Goal: Information Seeking & Learning: Learn about a topic

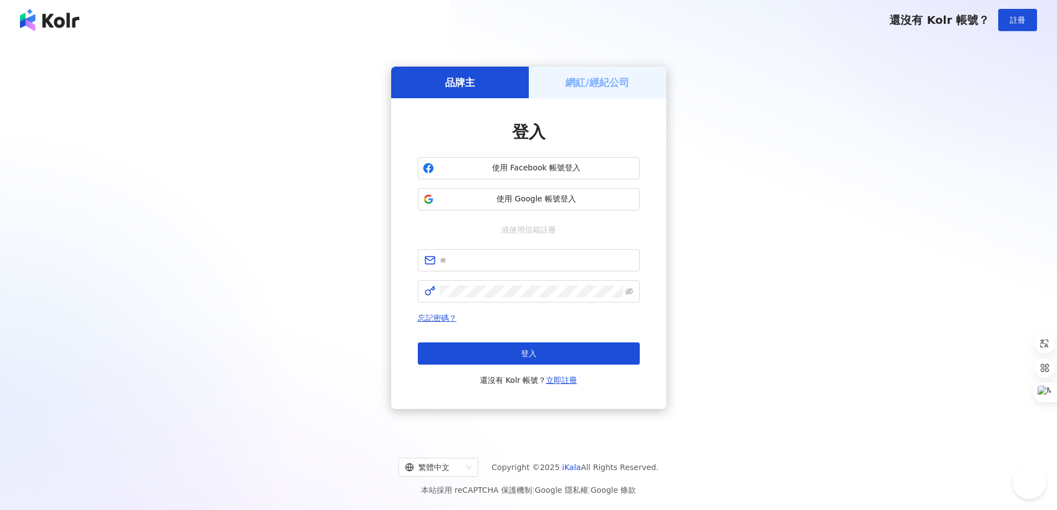
click at [585, 199] on span "使用 Google 帳號登入" at bounding box center [536, 199] width 196 height 11
click at [558, 209] on button "使用 Google 帳號登入" at bounding box center [529, 199] width 222 height 22
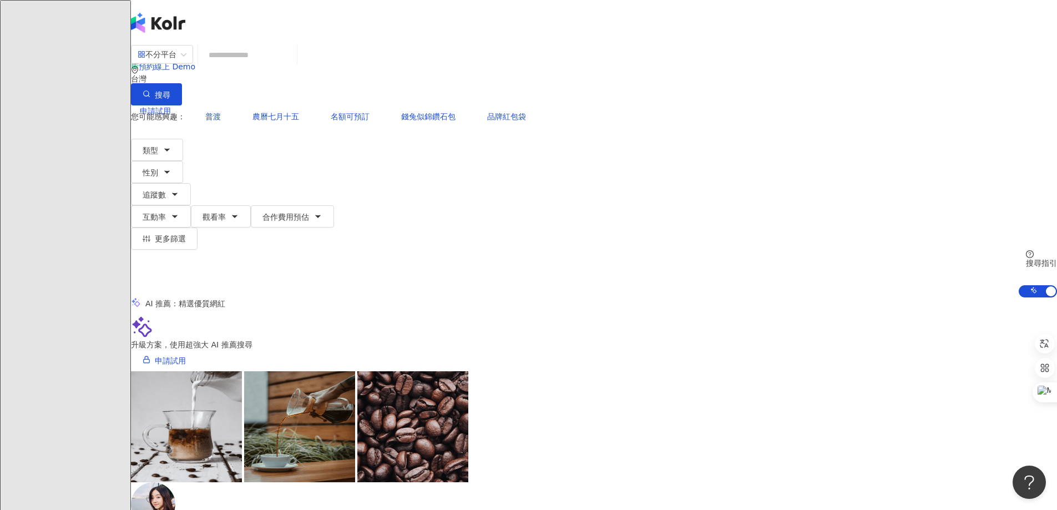
click at [292, 65] on input "search" at bounding box center [247, 54] width 90 height 21
type input "*"
click at [183, 139] on button "類型" at bounding box center [157, 150] width 52 height 22
click at [171, 167] on icon "button" at bounding box center [167, 171] width 9 height 9
click at [191, 183] on button "追蹤數" at bounding box center [161, 194] width 60 height 22
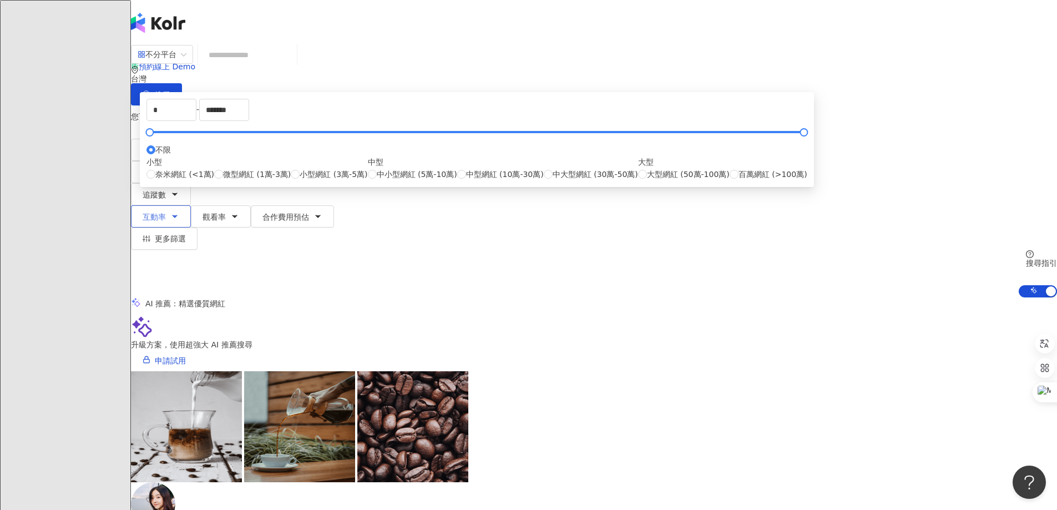
click at [166, 212] on span "互動率" at bounding box center [154, 216] width 23 height 9
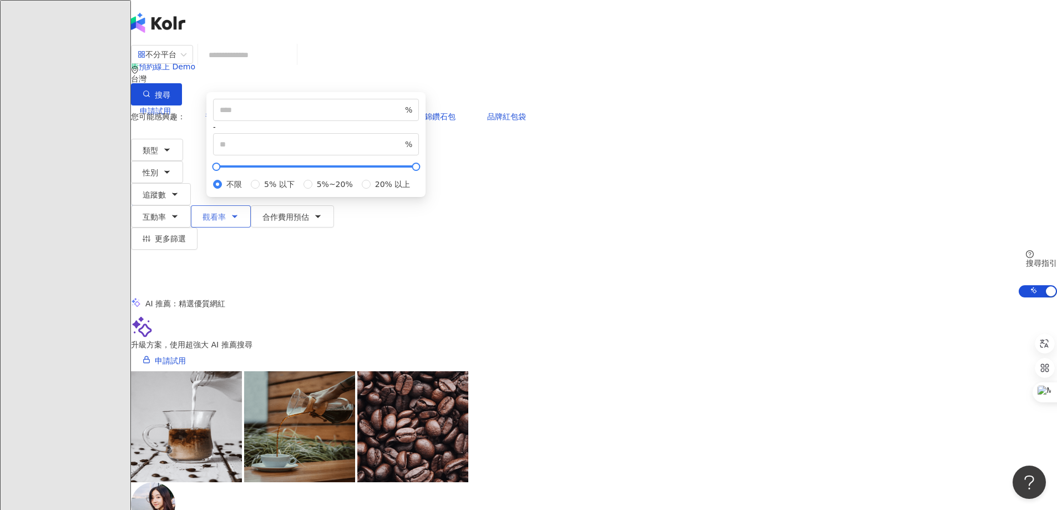
click at [226, 212] on span "觀看率" at bounding box center [213, 216] width 23 height 9
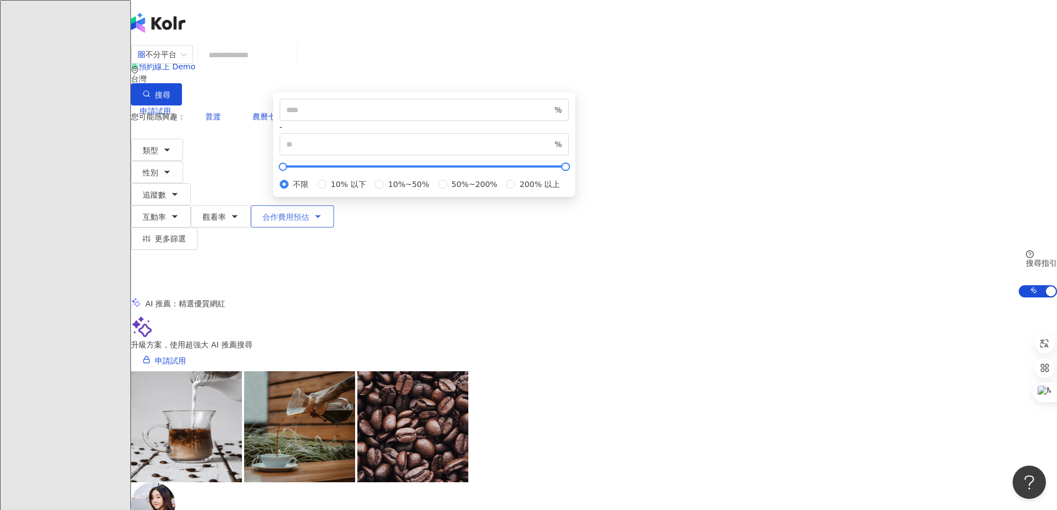
click at [309, 212] on span "合作費用預估" at bounding box center [285, 216] width 47 height 9
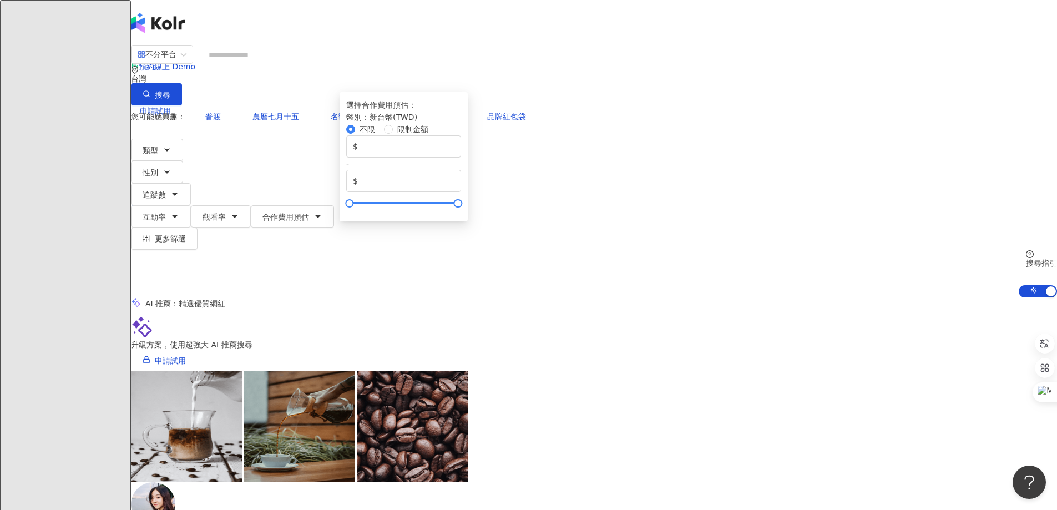
click at [292, 65] on input "search" at bounding box center [247, 54] width 90 height 21
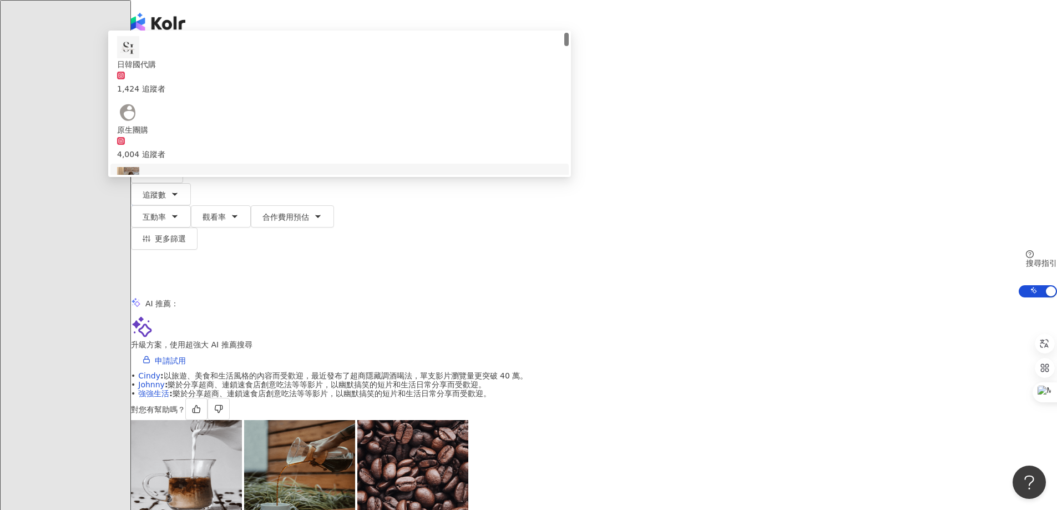
type input "**"
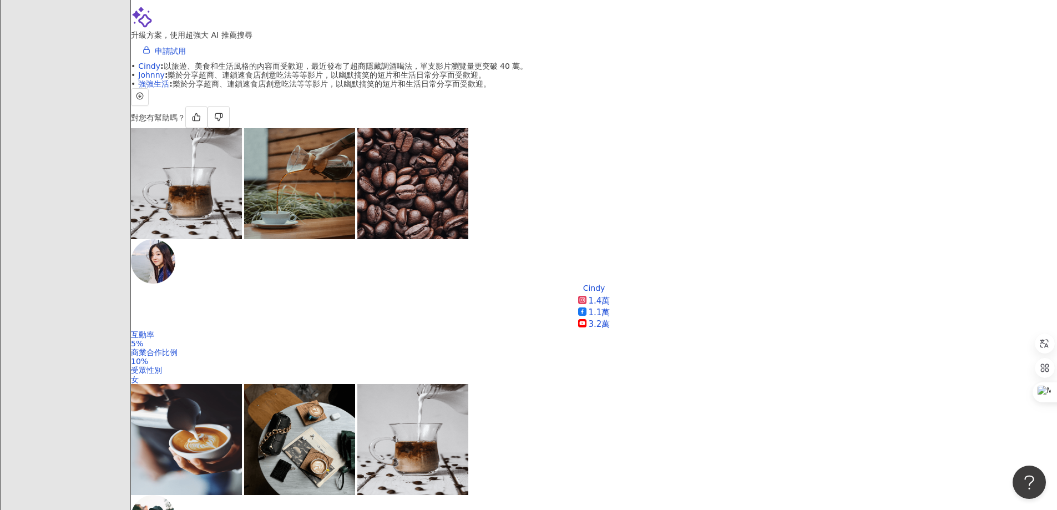
scroll to position [333, 0]
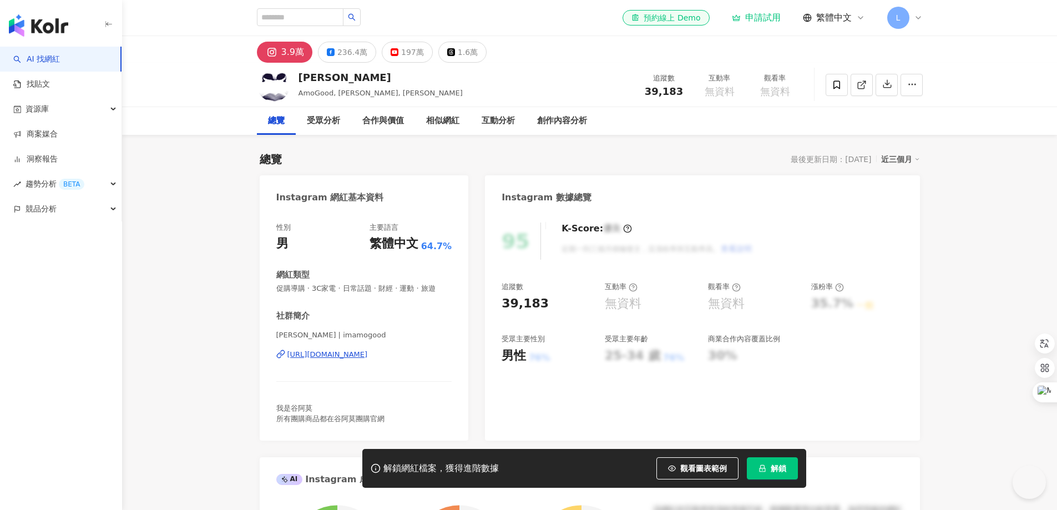
click at [365, 359] on div "[URL][DOMAIN_NAME]" at bounding box center [327, 354] width 80 height 10
